Goal: Task Accomplishment & Management: Complete application form

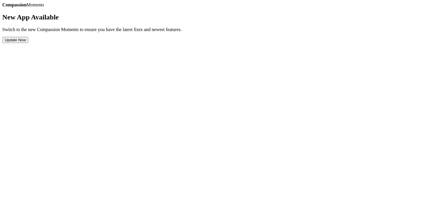
click at [28, 43] on button "Update Now" at bounding box center [15, 40] width 26 height 6
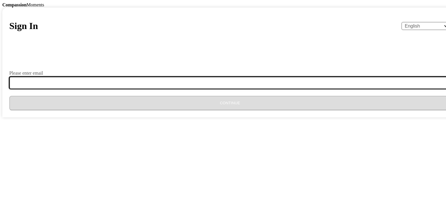
click at [215, 89] on input "Please enter email" at bounding box center [233, 83] width 449 height 12
type input "[EMAIL_ADDRESS][DOMAIN_NAME]"
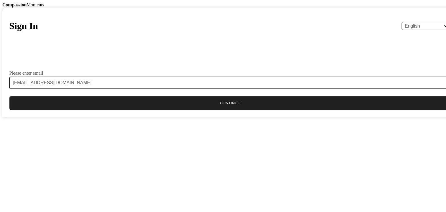
click at [219, 110] on button "Continue" at bounding box center [230, 103] width 442 height 15
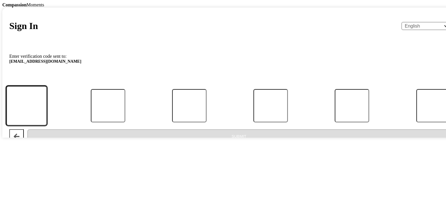
click at [47, 126] on input "Code" at bounding box center [26, 106] width 41 height 40
type input "3"
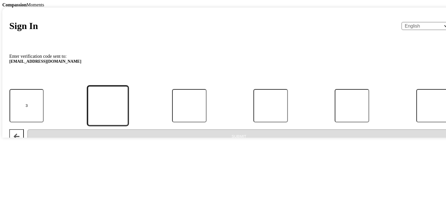
type input "4"
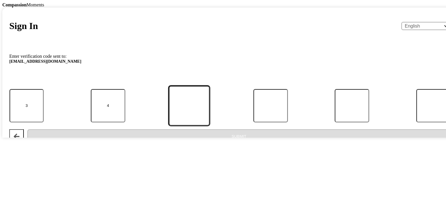
type input "5"
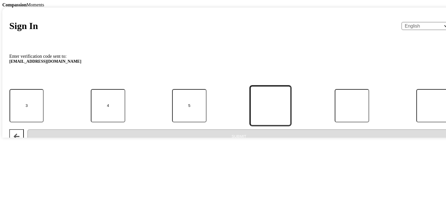
type input "5"
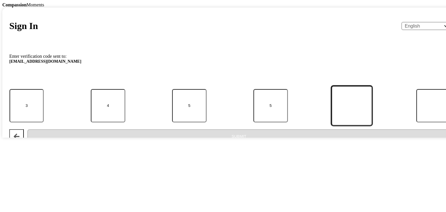
type input "3"
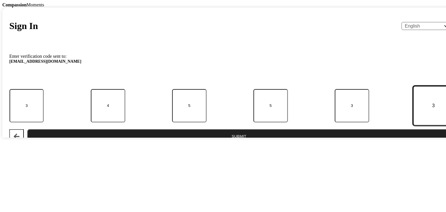
type input "3"
click at [254, 144] on button "Submit" at bounding box center [239, 136] width 424 height 15
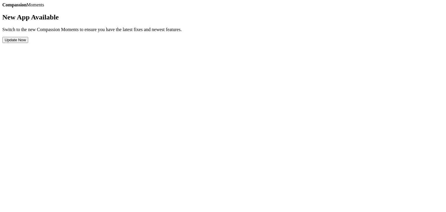
click at [28, 43] on button "Update Now" at bounding box center [15, 40] width 26 height 6
